Goal: Check status: Check status

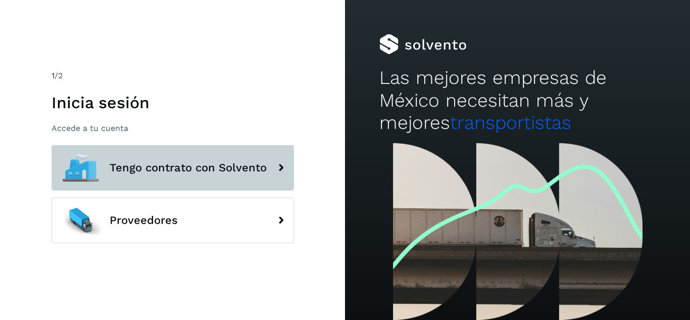
click at [187, 159] on button "Tengo contrato con Solvento" at bounding box center [173, 167] width 242 height 45
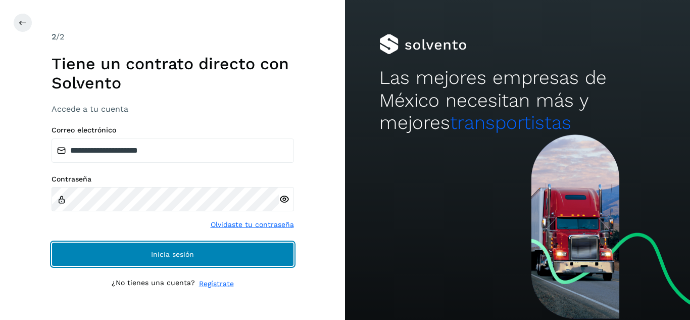
click at [151, 256] on span "Inicia sesión" at bounding box center [172, 253] width 43 height 7
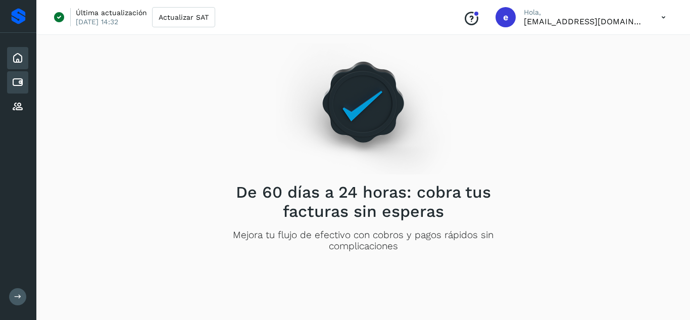
click at [17, 88] on div "Cuentas por pagar" at bounding box center [17, 82] width 21 height 22
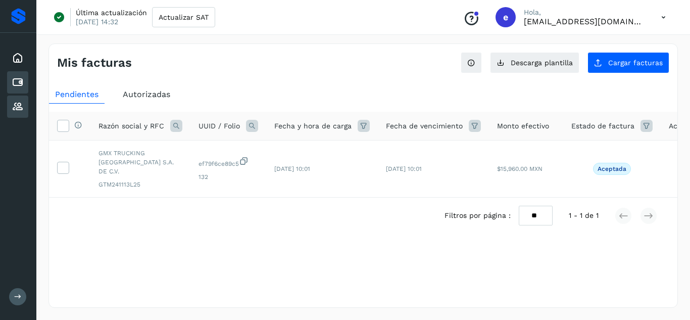
click at [19, 107] on icon at bounding box center [18, 106] width 12 height 12
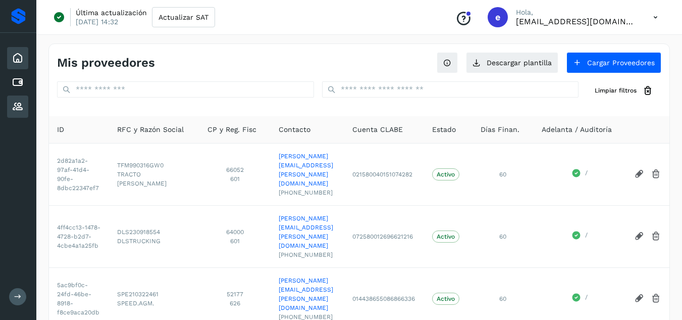
click at [15, 61] on icon at bounding box center [18, 58] width 12 height 12
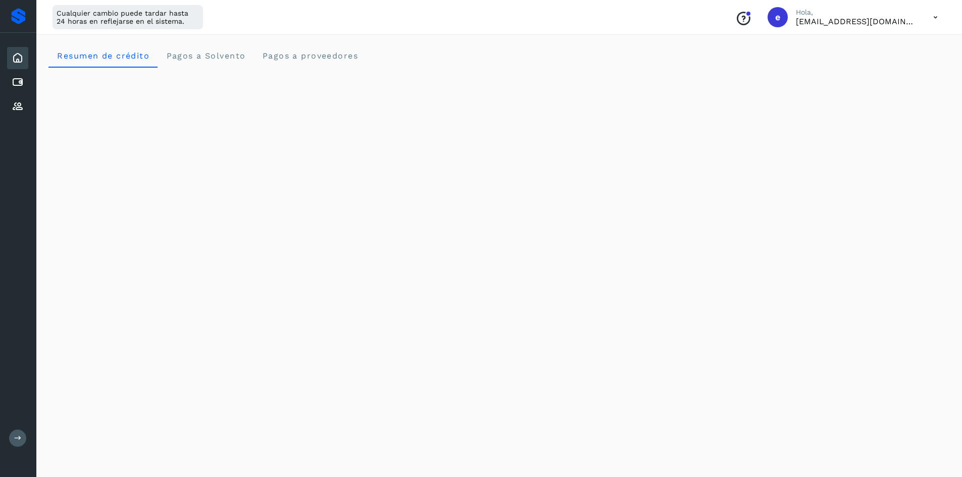
click at [559, 54] on div "Resumen de crédito Pagos a Solvento Pagos a proveedores" at bounding box center [498, 55] width 901 height 24
click at [223, 55] on span "Pagos a Solvento" at bounding box center [206, 56] width 80 height 10
click at [276, 52] on span "Pagos a proveedores" at bounding box center [310, 56] width 96 height 10
click at [223, 54] on span "Pagos a Solvento" at bounding box center [206, 56] width 80 height 10
click at [689, 25] on icon at bounding box center [935, 17] width 21 height 21
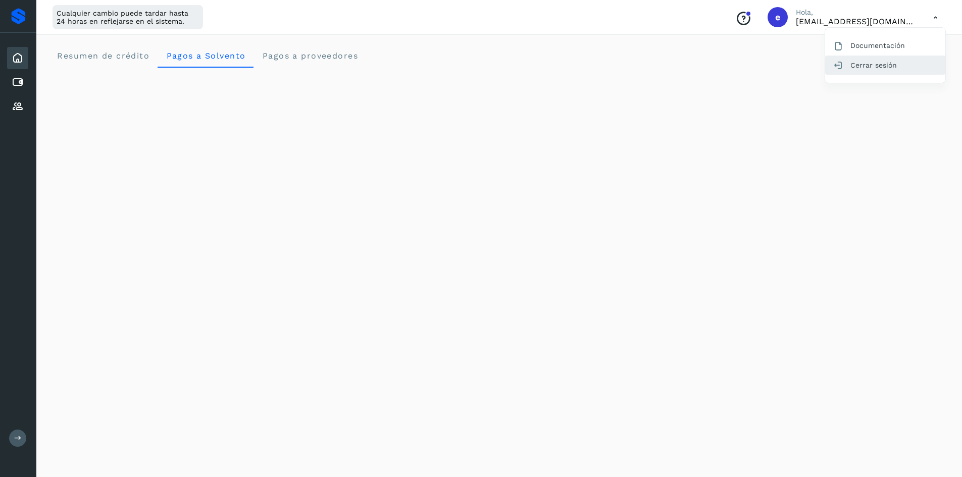
click at [689, 66] on div "Cerrar sesión" at bounding box center [885, 65] width 120 height 19
